Goal: Find specific page/section: Find specific page/section

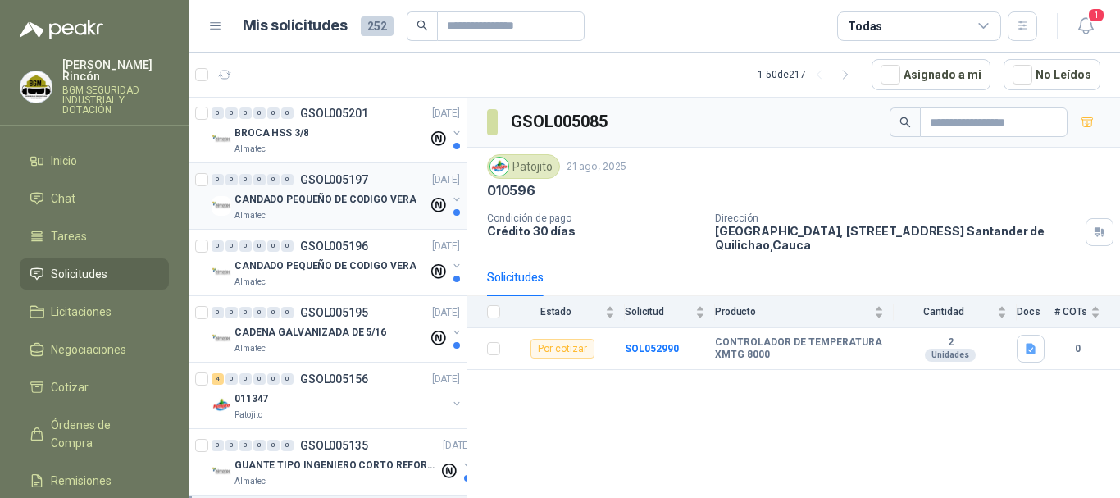
scroll to position [164, 0]
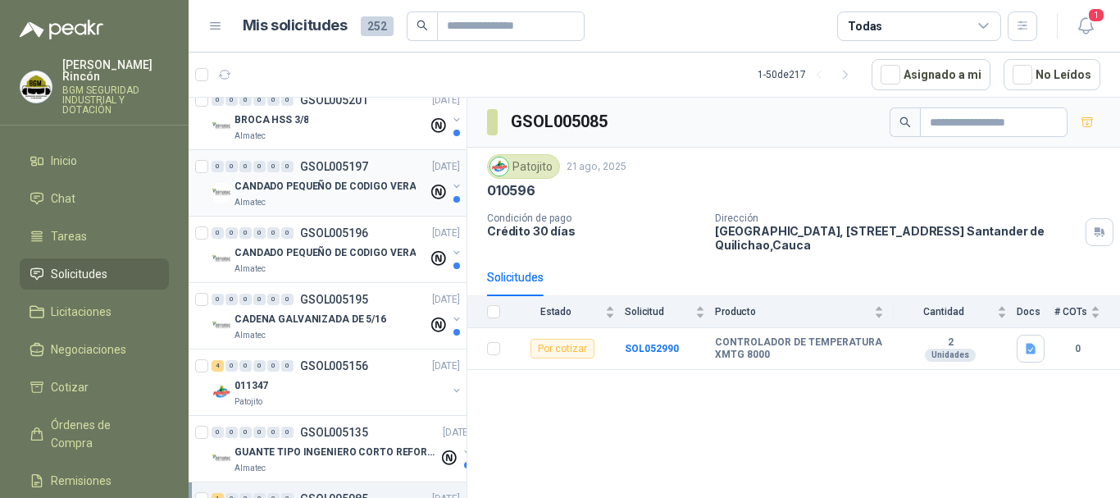
click at [356, 194] on div "CANDADO PEQUEÑO DE CODIGO VERA" at bounding box center [332, 186] width 194 height 20
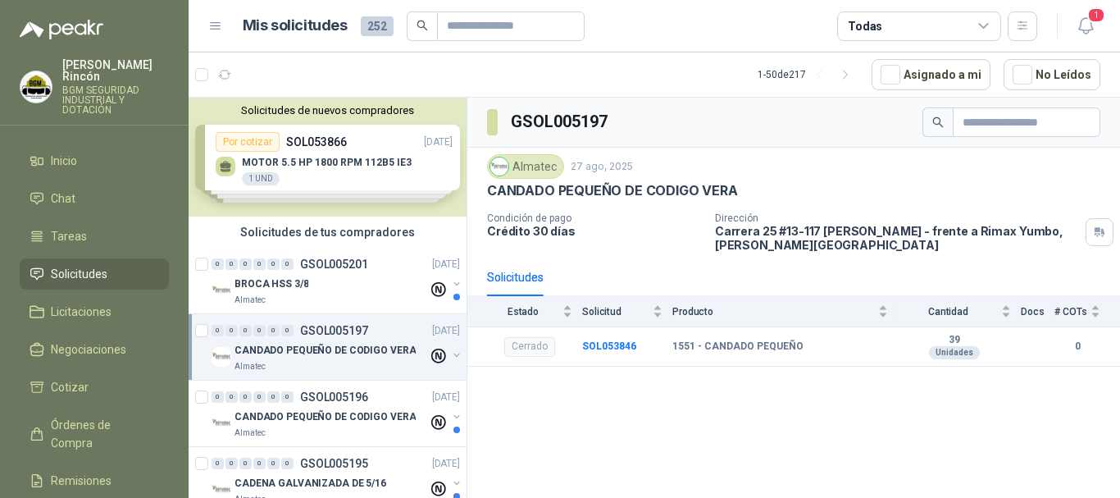
click at [110, 258] on link "Solicitudes" at bounding box center [94, 273] width 149 height 31
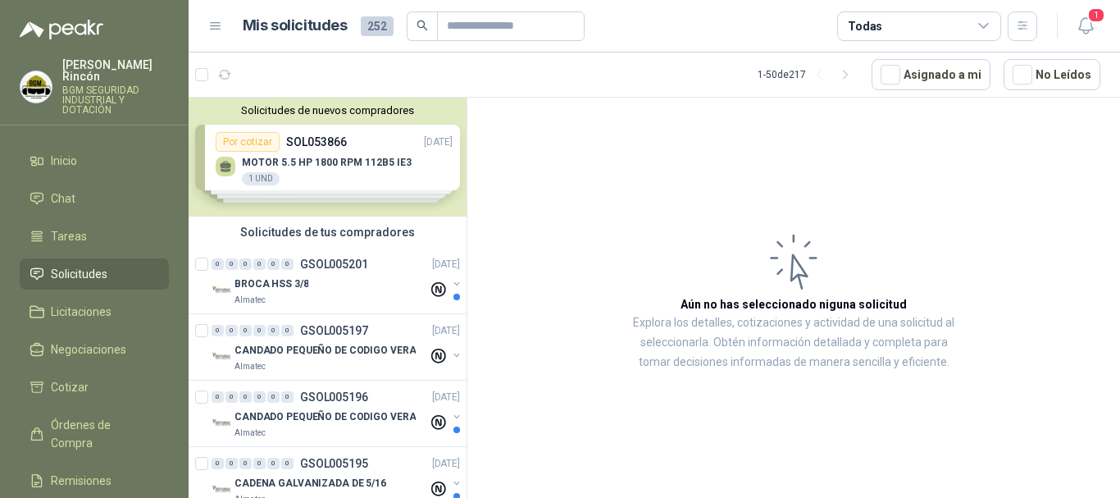
click at [344, 185] on div "Solicitudes de nuevos compradores Por cotizar SOL053866 [DATE] MOTOR 5.5 HP 180…" at bounding box center [328, 157] width 278 height 119
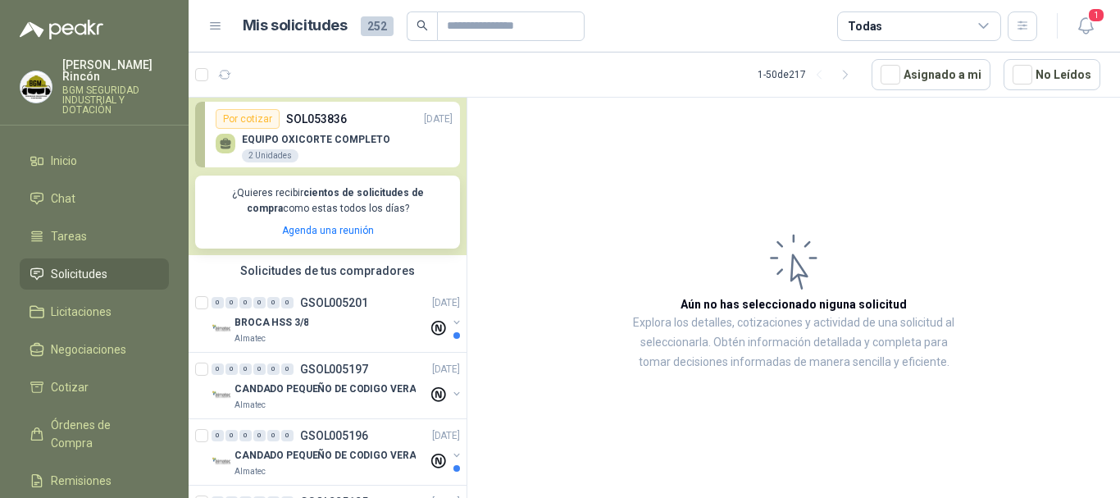
scroll to position [246, 0]
click at [339, 136] on p "EQUIPO OXICORTE COMPLETO" at bounding box center [316, 137] width 148 height 11
